Goal: Find specific page/section

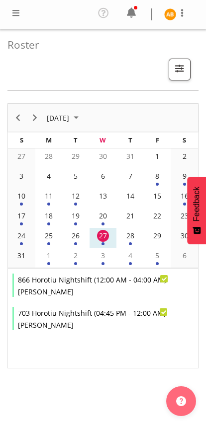
click at [77, 240] on div "26" at bounding box center [76, 236] width 12 height 12
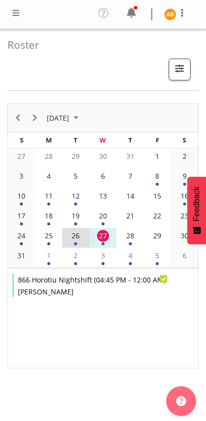
click at [102, 239] on div "27" at bounding box center [103, 236] width 12 height 12
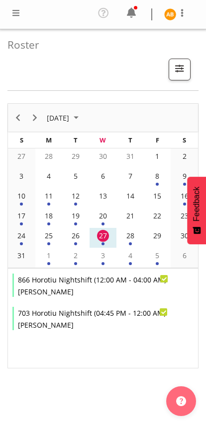
click at [137, 234] on td "28" at bounding box center [129, 238] width 27 height 20
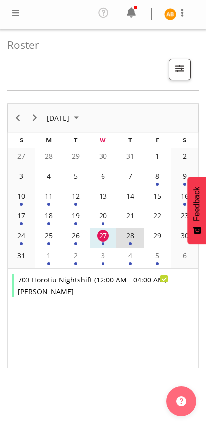
click at [106, 238] on div "27" at bounding box center [103, 236] width 12 height 12
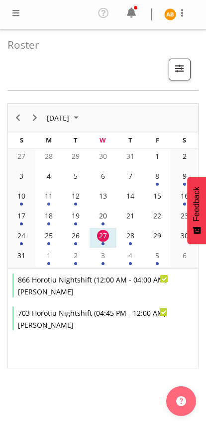
click at [134, 236] on div "28" at bounding box center [130, 236] width 12 height 12
click at [75, 237] on div "26" at bounding box center [76, 236] width 12 height 12
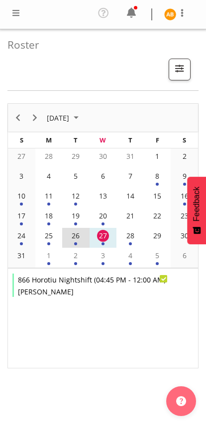
click at [103, 235] on div "27" at bounding box center [103, 236] width 12 height 12
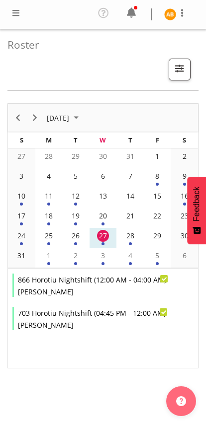
click at [128, 237] on div "28" at bounding box center [130, 236] width 12 height 12
